Goal: Task Accomplishment & Management: Manage account settings

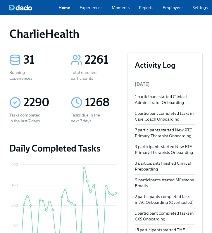
click at [167, 12] on div "Home Experiences Moments Reports Employees Settings Review us on G2 Help Center…" at bounding box center [154, 7] width 308 height 15
click at [176, 8] on link "Employees" at bounding box center [173, 8] width 21 height 6
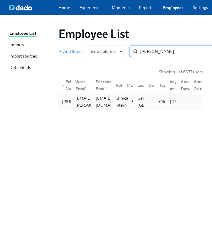
type input "karen o"
click at [121, 100] on div "Clinical Intern" at bounding box center [122, 102] width 19 height 14
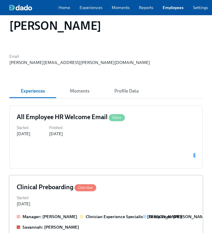
scroll to position [36, 0]
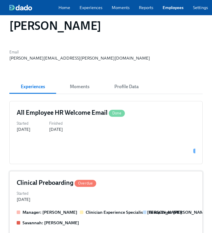
click at [126, 202] on div "Started Aug 13, 2025" at bounding box center [106, 196] width 179 height 13
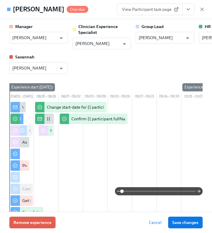
click at [190, 11] on icon "View task page" at bounding box center [188, 9] width 6 height 6
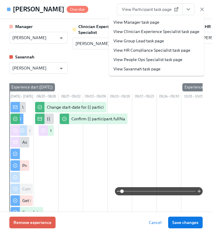
click at [152, 53] on link "View HR Compliance Specialist task page" at bounding box center [151, 50] width 77 height 6
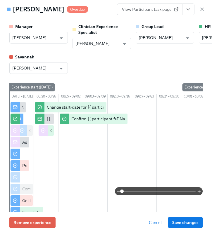
click at [108, 22] on div "Manager Maggie Martinez ​ Clinician Experience Specialist Maggie Greenawalt ​ G…" at bounding box center [106, 115] width 212 height 193
click at [202, 12] on icon "button" at bounding box center [202, 9] width 6 height 6
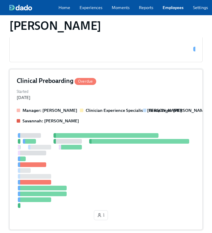
scroll to position [135, 0]
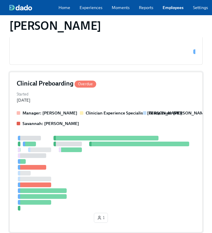
click at [107, 113] on div "Clinical Preboarding Overdue Started Aug 13, 2025 Manager: Maggie Martinez Clin…" at bounding box center [105, 152] width 193 height 161
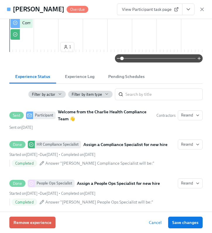
scroll to position [0, 0]
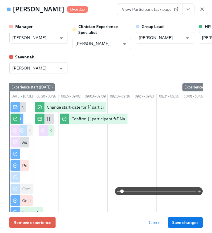
click at [204, 8] on icon "button" at bounding box center [202, 9] width 3 height 3
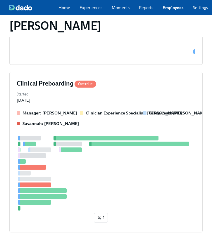
click at [176, 6] on link "Employees" at bounding box center [173, 8] width 21 height 6
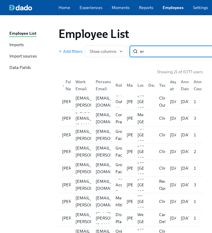
type input "e"
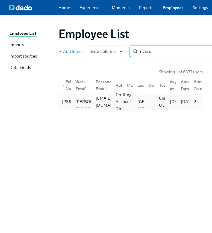
type input "ricki p"
click at [113, 108] on div "Territory Account Dir" at bounding box center [123, 101] width 20 height 21
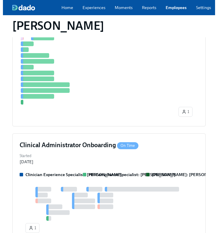
scroll to position [421, 0]
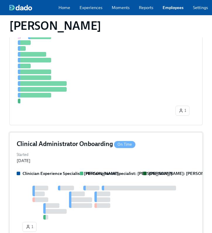
click at [104, 149] on h4 "Clinical Administrator Onboarding On Time" at bounding box center [76, 144] width 119 height 9
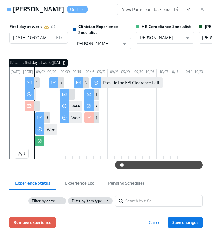
click at [187, 14] on button "View task page" at bounding box center [188, 10] width 12 height 12
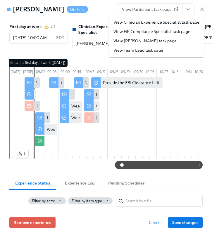
click at [158, 33] on link "View HR Compliance Specialist task page" at bounding box center [151, 32] width 77 height 6
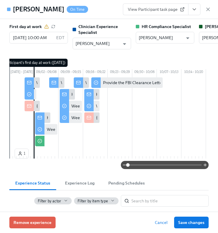
scroll to position [0, 4]
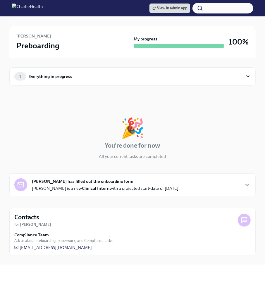
click at [110, 80] on div "1 Everything in progress" at bounding box center [128, 76] width 228 height 8
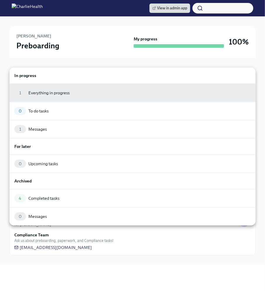
click at [92, 42] on div at bounding box center [132, 146] width 265 height 292
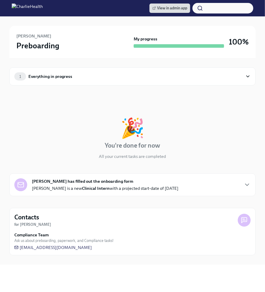
click at [64, 15] on div "View in admin app" at bounding box center [132, 8] width 265 height 16
click at [43, 9] on img at bounding box center [27, 8] width 31 height 9
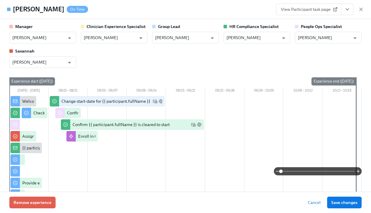
click at [360, 9] on icon "button" at bounding box center [360, 9] width 3 height 3
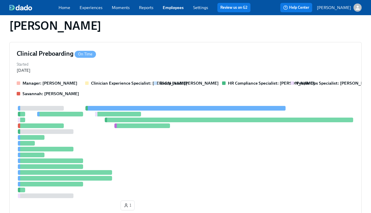
click at [182, 7] on link "Employees" at bounding box center [173, 7] width 21 height 5
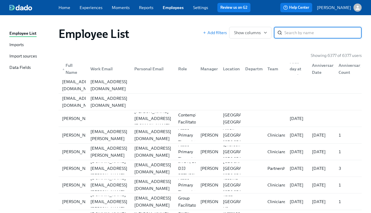
click at [169, 30] on div "Employee List" at bounding box center [130, 34] width 144 height 14
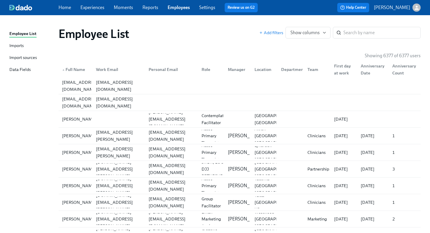
click at [182, 9] on link "Employees" at bounding box center [179, 8] width 22 height 6
click at [350, 34] on input "search" at bounding box center [381, 33] width 77 height 12
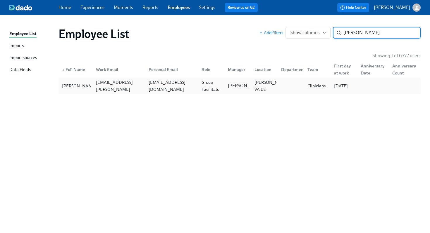
type input "joyal"
click at [191, 89] on div "lucasejoyal@gmail.com" at bounding box center [171, 86] width 51 height 14
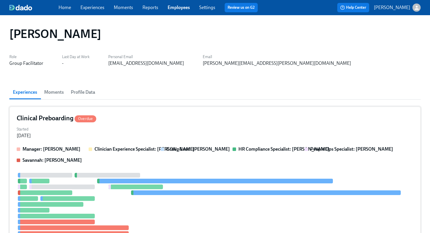
click at [205, 129] on div "Started Aug 17, 2025" at bounding box center [215, 132] width 396 height 14
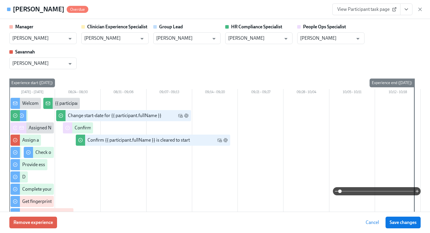
click at [370, 15] on button "View task page" at bounding box center [406, 10] width 12 height 12
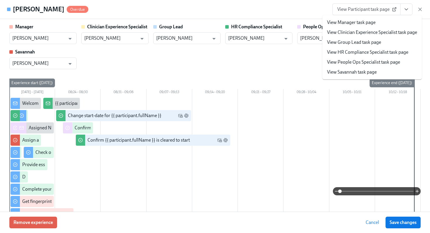
click at [364, 54] on link "View HR Compliance Specialist task page" at bounding box center [367, 52] width 81 height 6
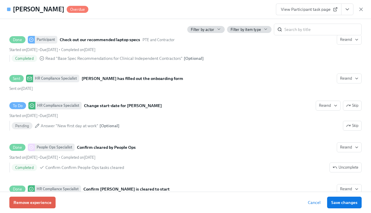
scroll to position [1105, 0]
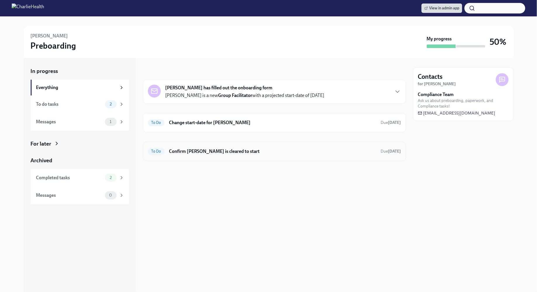
click at [256, 152] on h6 "Confirm [PERSON_NAME] is cleared to start" at bounding box center [272, 151] width 207 height 6
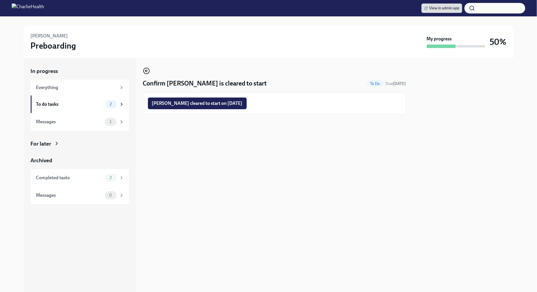
click at [149, 70] on icon "button" at bounding box center [146, 70] width 7 height 7
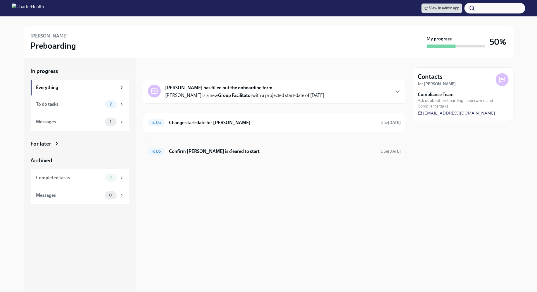
click at [277, 154] on div "To Do Confirm [PERSON_NAME] is cleared to start Due [DATE]" at bounding box center [274, 150] width 253 height 9
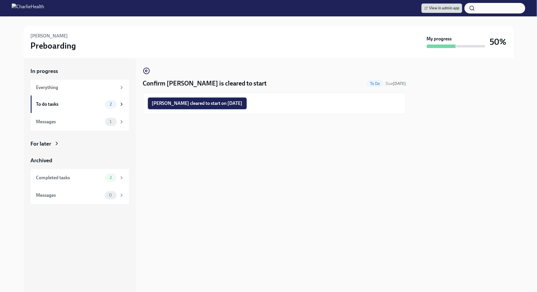
click at [204, 106] on button "[PERSON_NAME] cleared to start on [DATE]" at bounding box center [197, 103] width 99 height 12
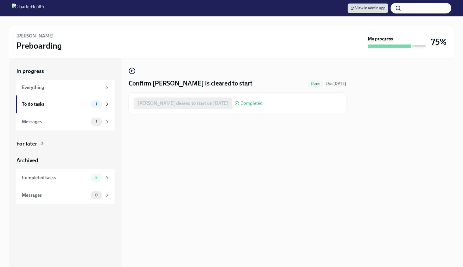
click at [292, 19] on div at bounding box center [231, 20] width 445 height 9
